Goal: Task Accomplishment & Management: Manage account settings

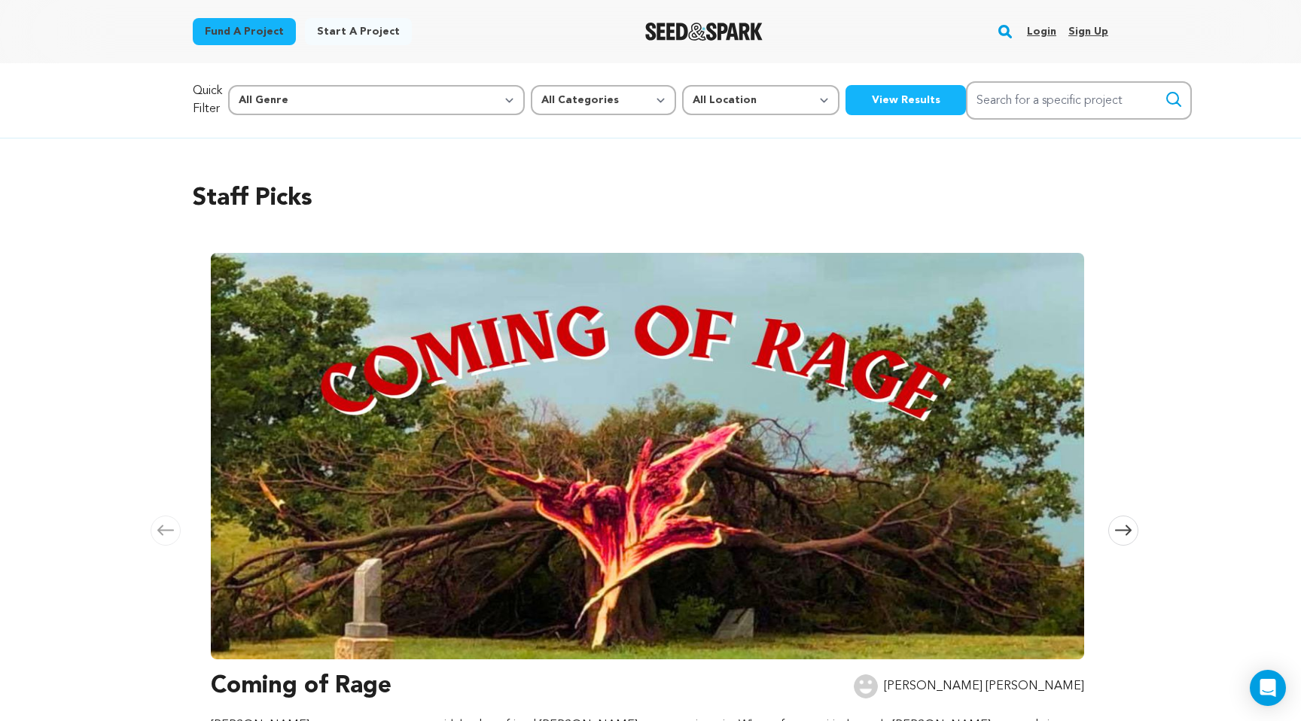
click at [1041, 35] on link "Login" at bounding box center [1041, 32] width 29 height 24
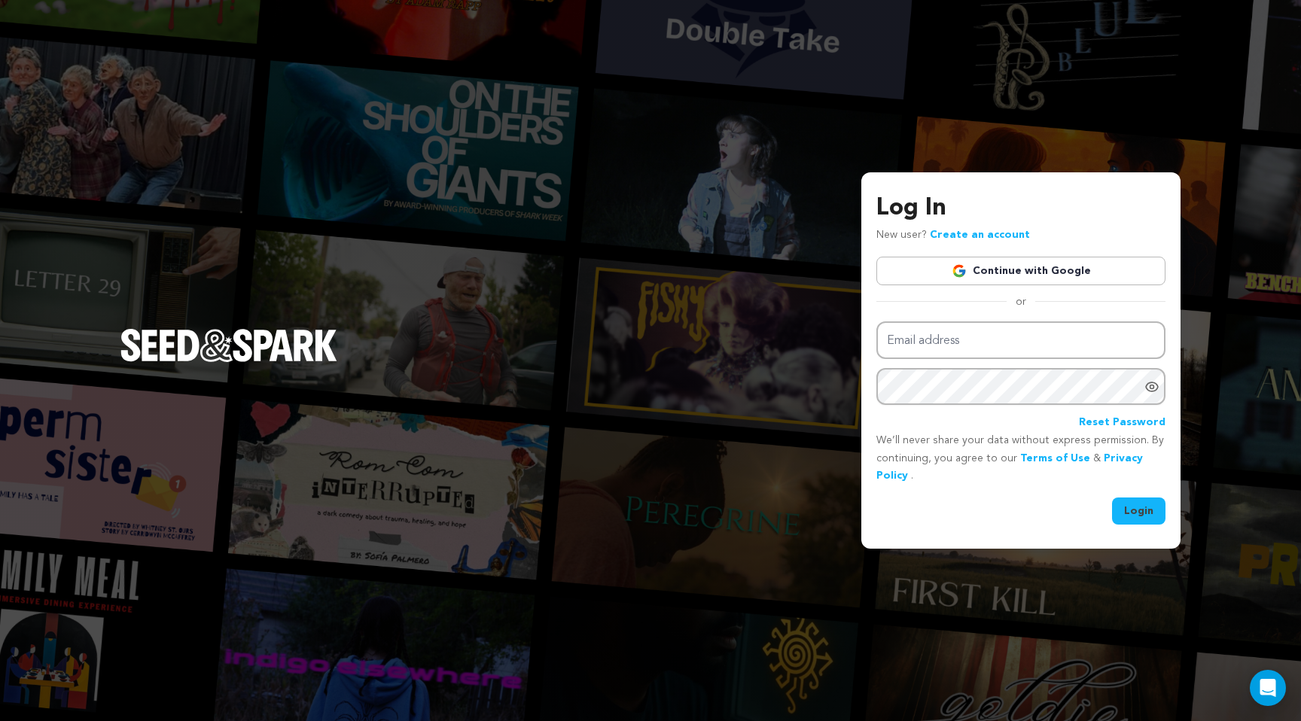
click at [1004, 270] on link "Continue with Google" at bounding box center [1020, 271] width 289 height 29
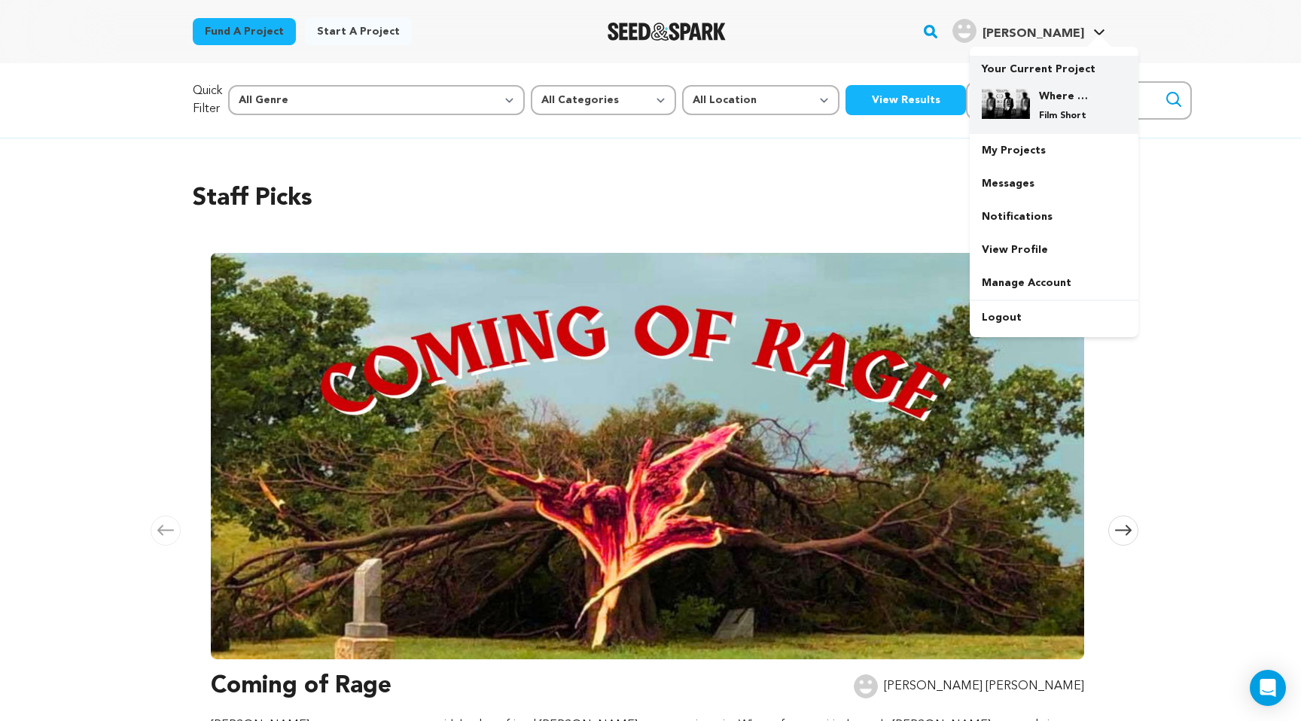
click at [1057, 100] on h4 "Where & When" at bounding box center [1066, 96] width 54 height 15
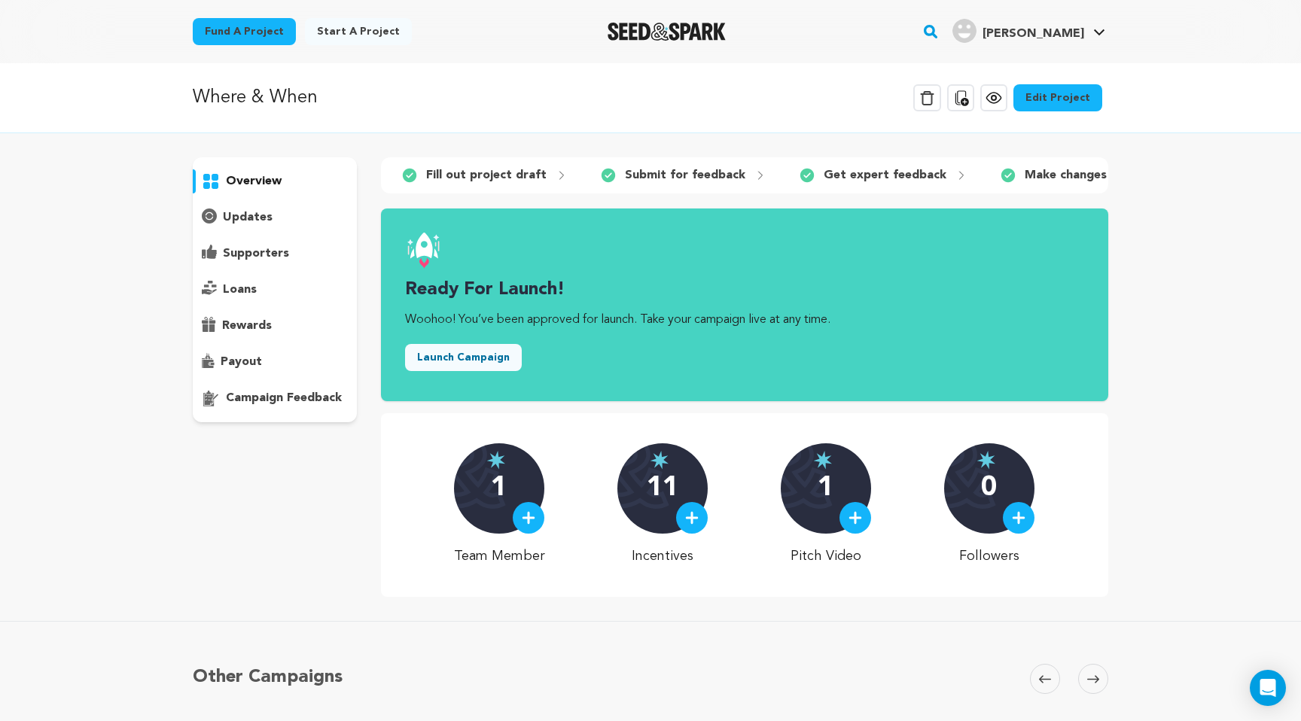
click at [257, 394] on p "campaign feedback" at bounding box center [284, 398] width 116 height 18
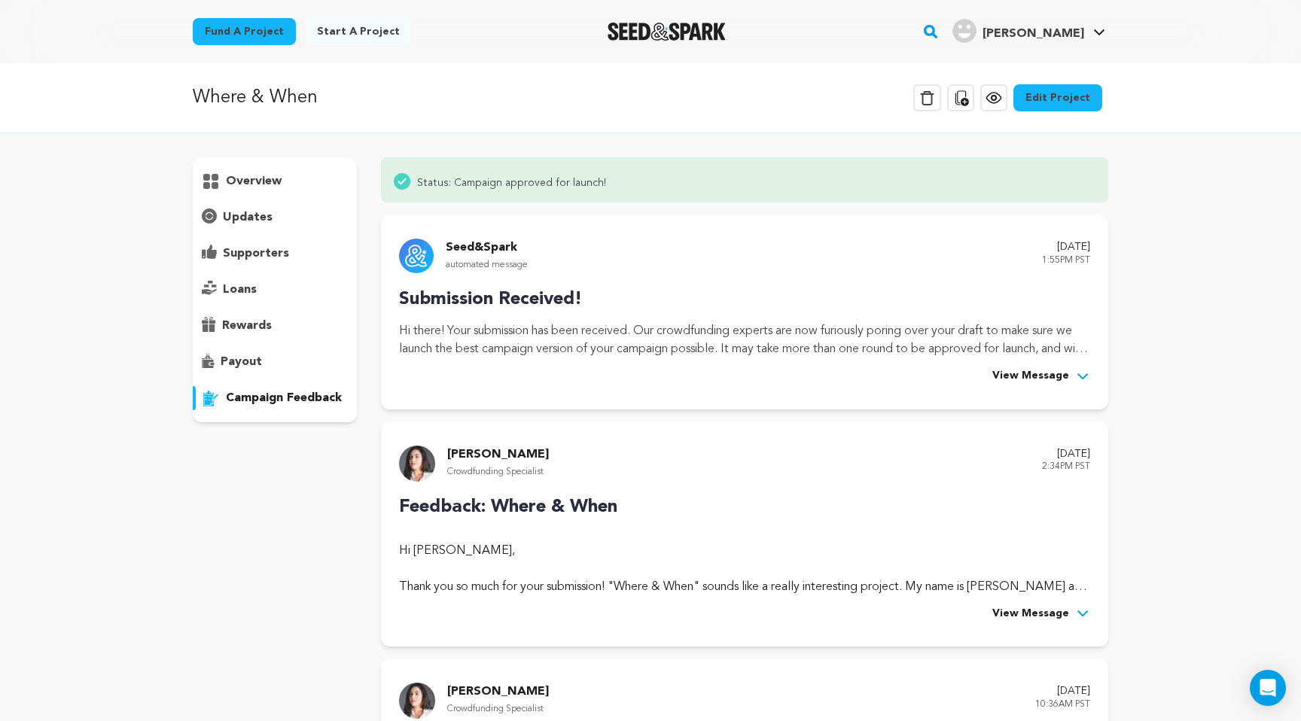
click at [236, 187] on p "overview" at bounding box center [254, 181] width 56 height 18
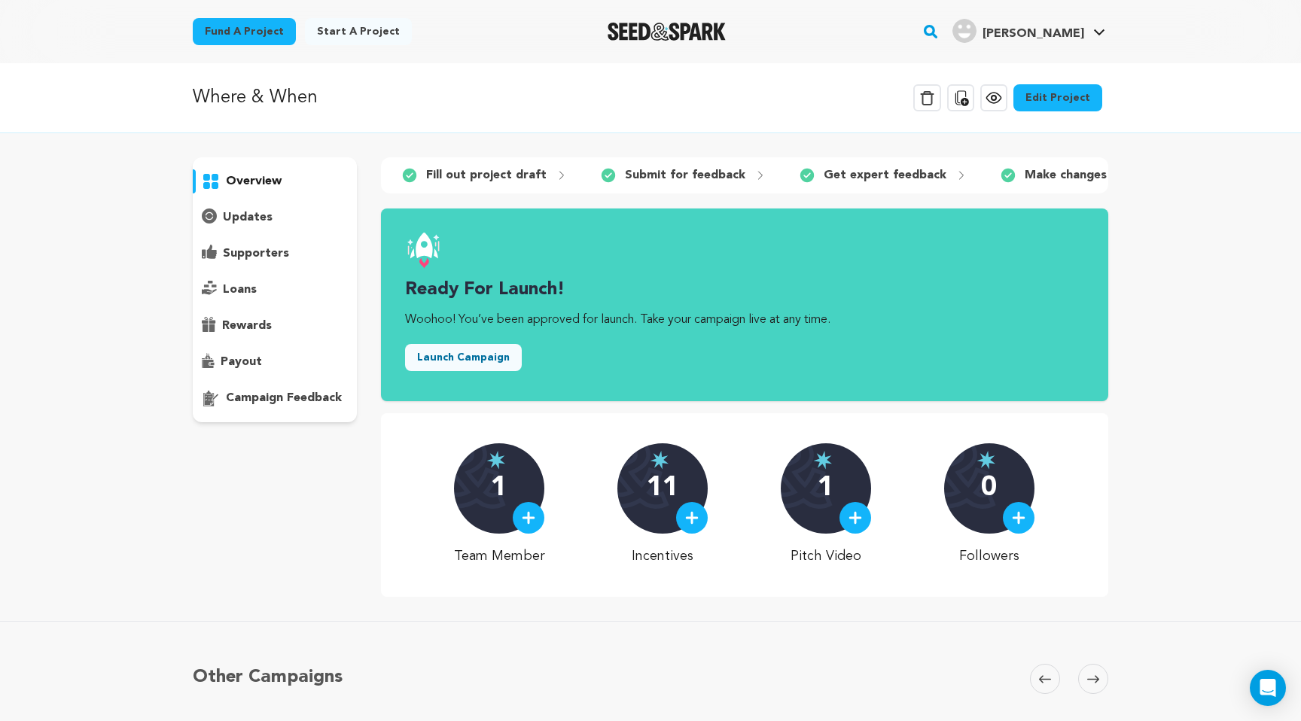
click at [1057, 98] on link "Edit Project" at bounding box center [1057, 97] width 89 height 27
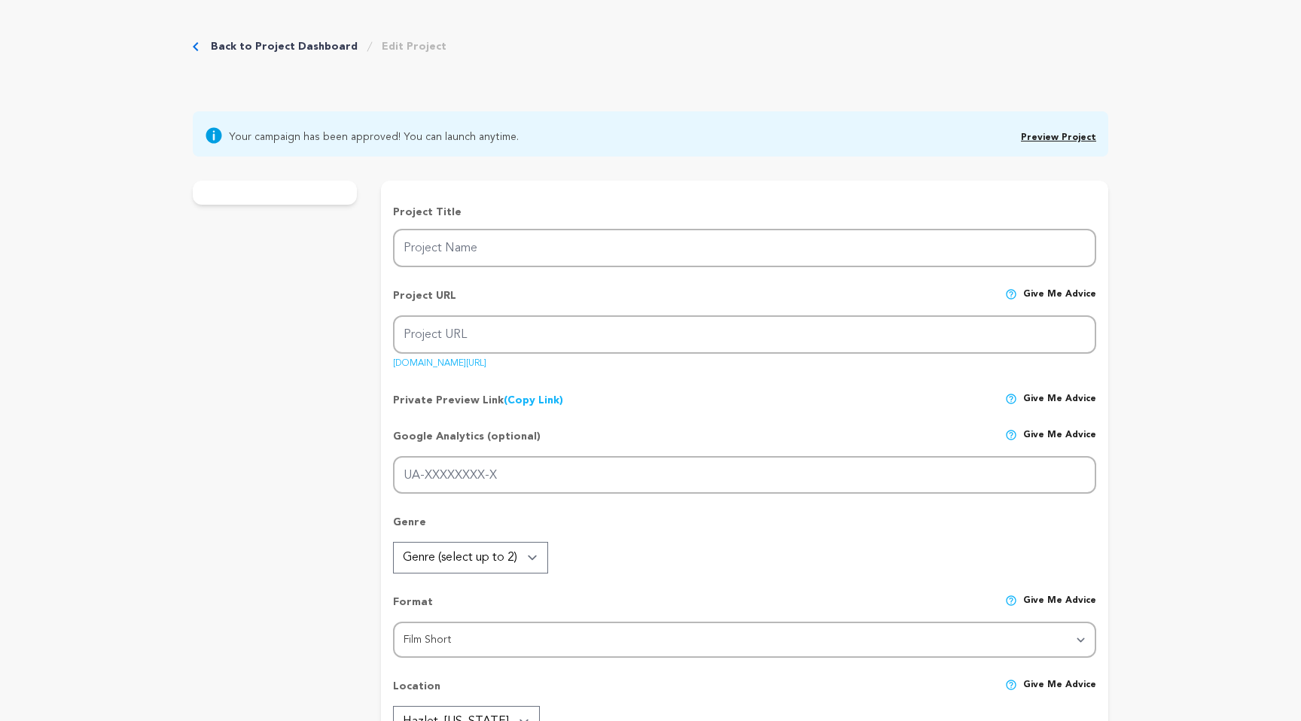
type input "Where & When"
type input "whereandwhen"
type input ""A man’s curiosity and indecision lead him to a mysterious late-night meeting, …"
type textarea "This short thriller explores how curiosity and indecision can spiral into [MEDI…"
type textarea "This film aims to immerse viewers in the psychological unraveling of a troubled…"
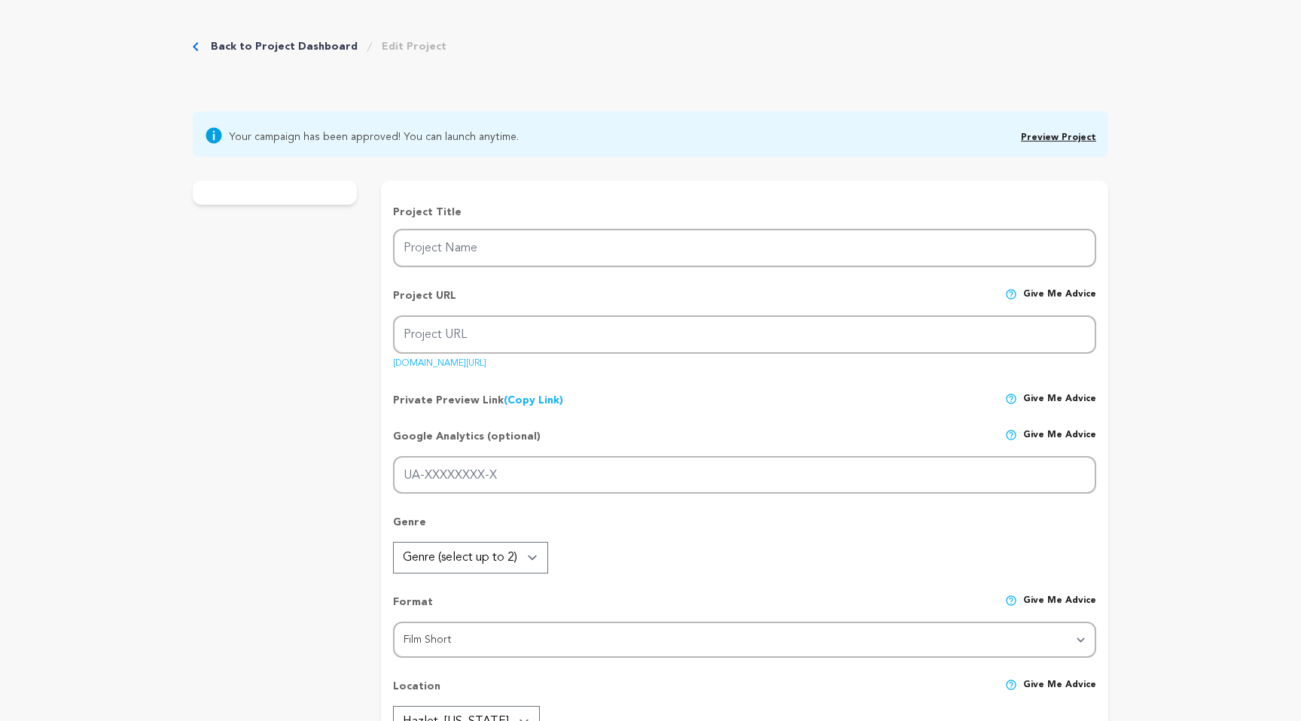
type textarea "This film will be made with "Cadoo Media", an organization owned and operated b…"
radio input "true"
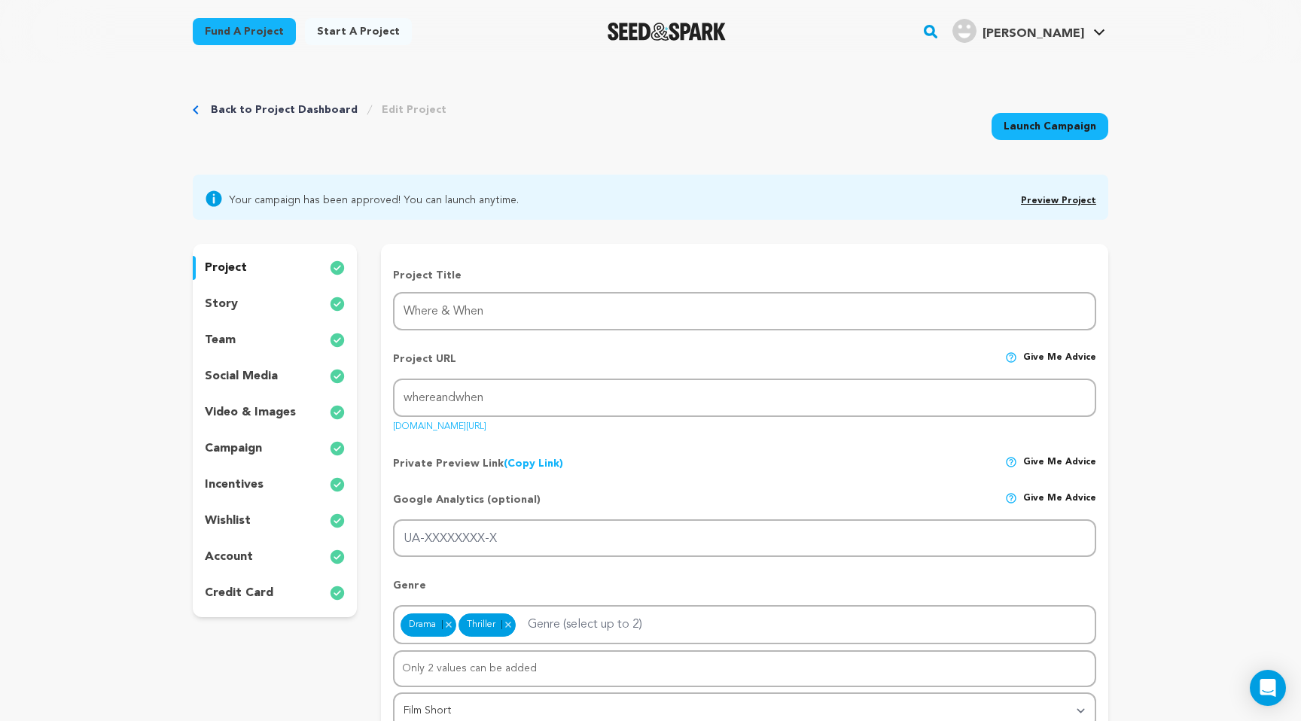
click at [248, 480] on p "incentives" at bounding box center [234, 485] width 59 height 18
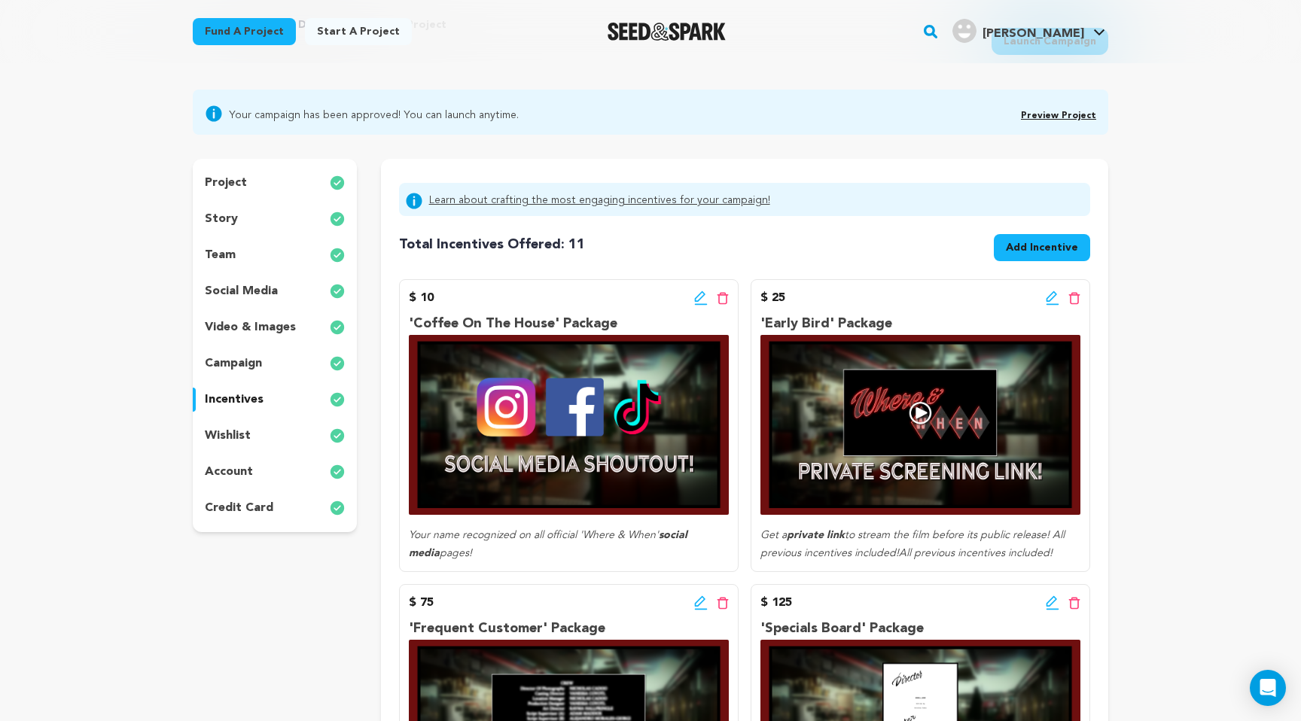
scroll to position [84, 0]
